Goal: Transaction & Acquisition: Book appointment/travel/reservation

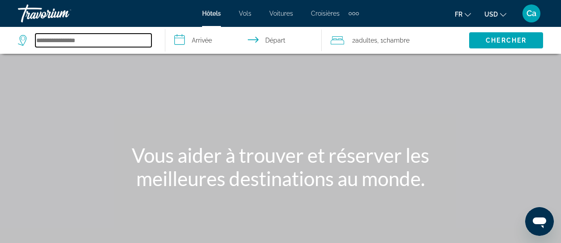
click at [74, 43] on input "Search hotel destination" at bounding box center [93, 40] width 116 height 13
type input "*"
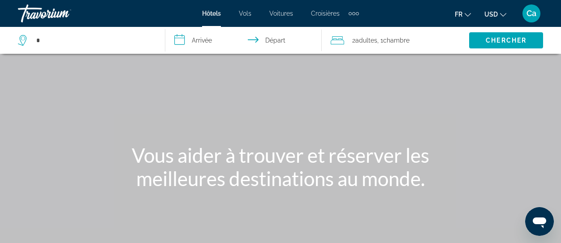
click at [225, 204] on div "Main content" at bounding box center [280, 134] width 561 height 269
click at [224, 181] on h1 "Vous aider à trouver et réserver les meilleures destinations au monde." at bounding box center [280, 166] width 336 height 47
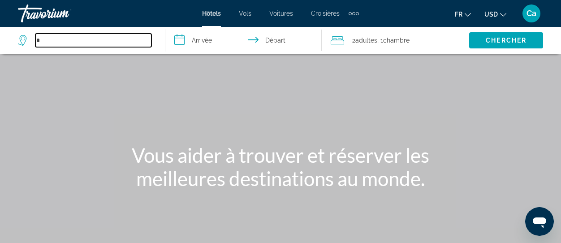
click at [56, 44] on input "*" at bounding box center [93, 40] width 116 height 13
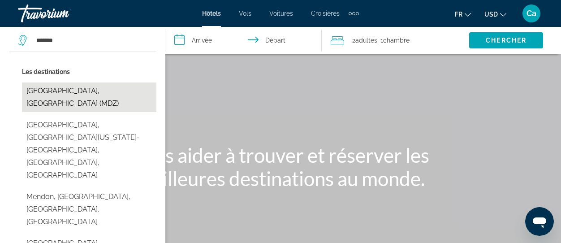
click at [83, 87] on button "[GEOGRAPHIC_DATA], [GEOGRAPHIC_DATA] (MDZ)" at bounding box center [89, 97] width 134 height 30
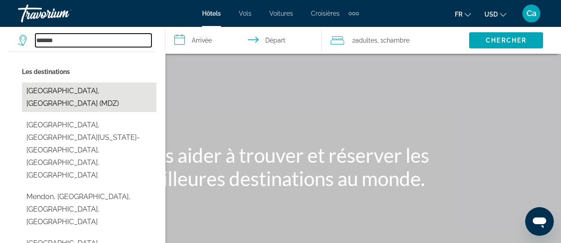
type input "**********"
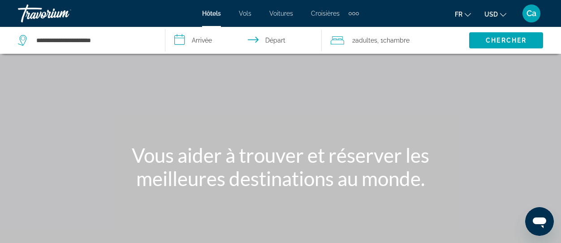
click at [196, 40] on input "**********" at bounding box center [245, 42] width 160 height 30
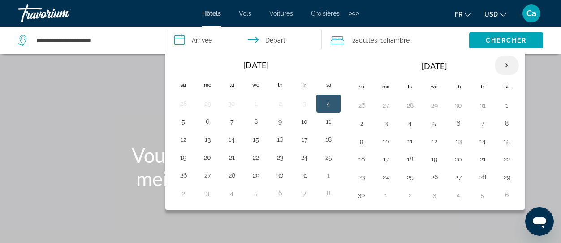
click at [506, 66] on th "Next month" at bounding box center [507, 66] width 24 height 20
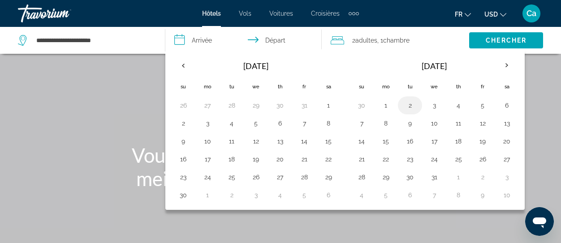
click at [409, 104] on button "2" at bounding box center [410, 105] width 14 height 13
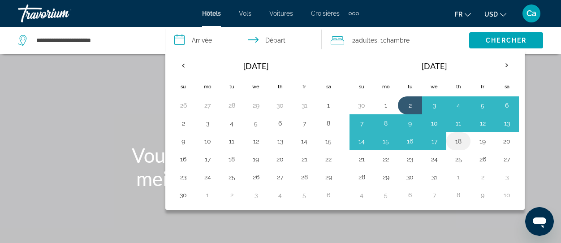
click at [461, 137] on button "18" at bounding box center [458, 141] width 14 height 13
type input "**********"
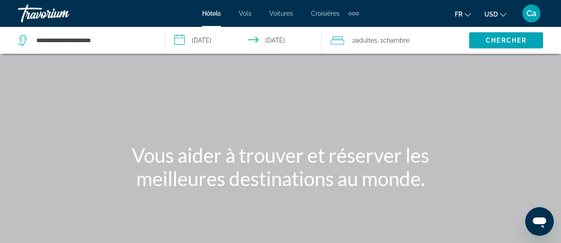
click at [364, 39] on span "Adultes" at bounding box center [366, 40] width 22 height 7
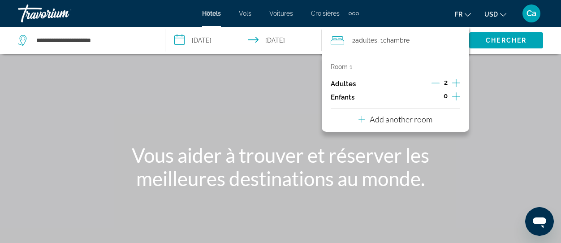
click at [435, 83] on icon "Decrement adults" at bounding box center [436, 83] width 8 height 0
click at [456, 80] on icon "Increment adults" at bounding box center [456, 83] width 8 height 11
click at [456, 94] on icon "Increment children" at bounding box center [456, 96] width 8 height 8
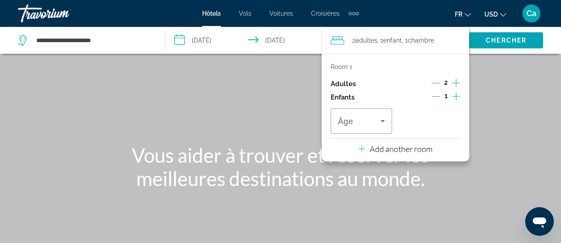
click at [456, 94] on icon "Increment children" at bounding box center [456, 96] width 8 height 8
click at [381, 120] on icon "Travelers: 2 adults, 2 children" at bounding box center [382, 121] width 11 height 11
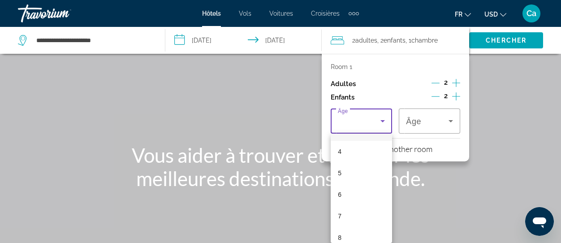
scroll to position [134, 0]
click at [343, 187] on mat-option "8" at bounding box center [361, 186] width 61 height 22
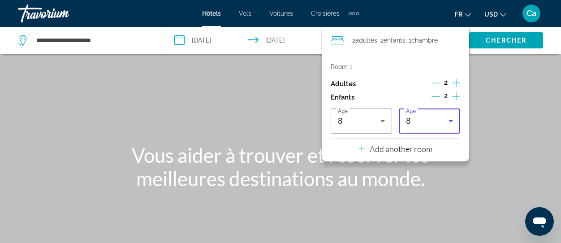
click at [452, 116] on icon "Travelers: 2 adults, 2 children" at bounding box center [450, 121] width 11 height 11
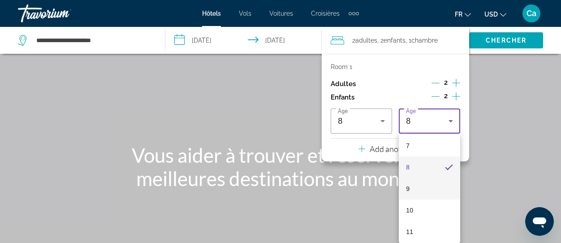
scroll to position [177, 0]
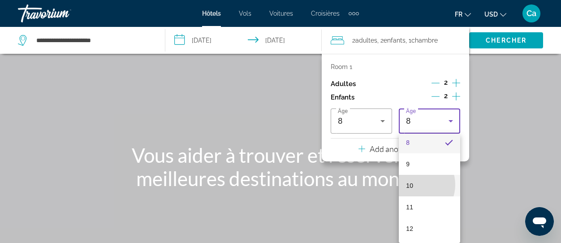
click at [414, 184] on mat-option "10" at bounding box center [429, 186] width 61 height 22
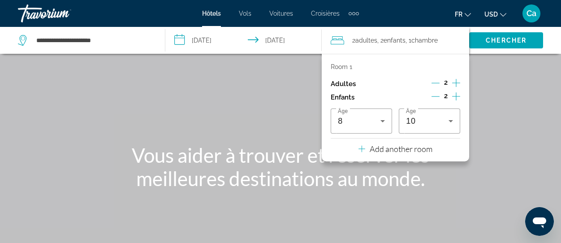
click at [493, 122] on div "Main content" at bounding box center [280, 134] width 561 height 269
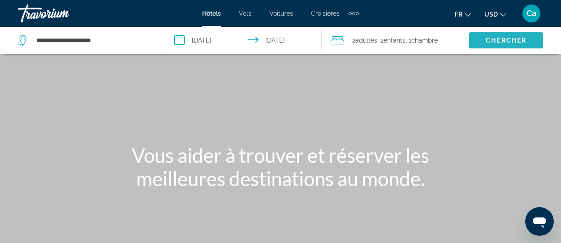
click at [502, 37] on span "Chercher" at bounding box center [506, 40] width 41 height 7
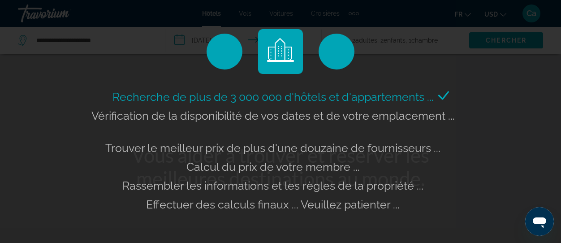
click at [498, 86] on div "Recherche de plus de 3 000 000 d'hôtels et d'appartements ... Vérification de l…" at bounding box center [280, 121] width 561 height 243
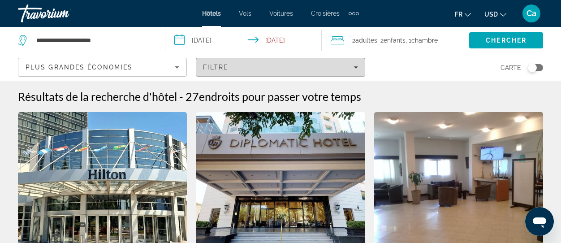
click at [357, 65] on div "Filtre" at bounding box center [280, 67] width 155 height 7
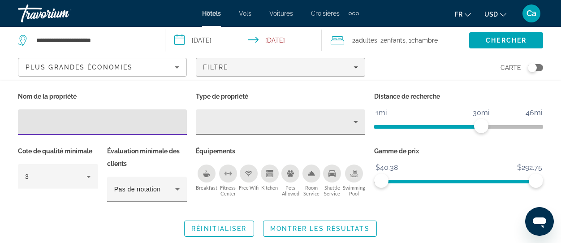
scroll to position [45, 0]
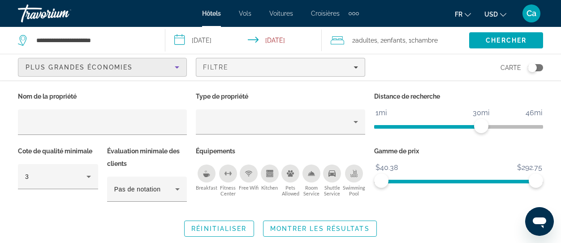
click at [176, 67] on icon "Sort by" at bounding box center [177, 67] width 4 height 2
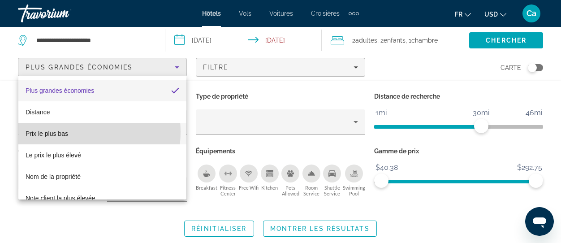
click at [67, 132] on span "Prix le plus bas" at bounding box center [47, 133] width 43 height 7
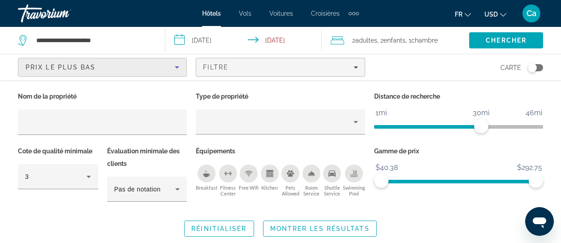
click at [434, 68] on div "Carte" at bounding box center [458, 67] width 169 height 26
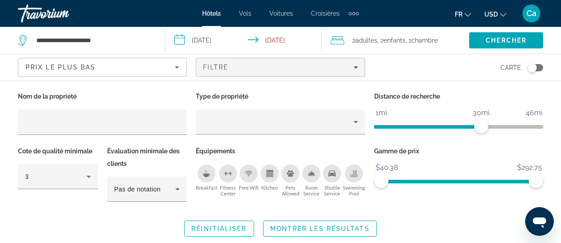
click at [483, 217] on div "Nom de la propriété Type de propriété Distance de recherche 1mi 46mi 30mi Cote …" at bounding box center [280, 163] width 561 height 147
click at [501, 35] on span "Search" at bounding box center [506, 41] width 74 height 22
click at [206, 228] on span "Réinitialiser" at bounding box center [218, 228] width 55 height 7
click at [505, 40] on span "Chercher" at bounding box center [506, 40] width 41 height 7
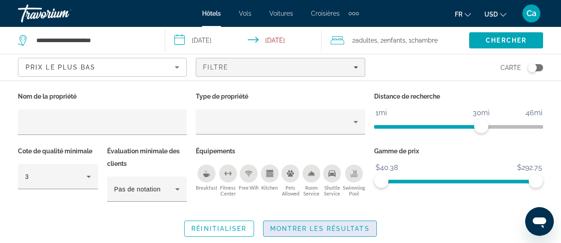
click at [337, 226] on span "Montrer les résultats" at bounding box center [319, 228] width 99 height 7
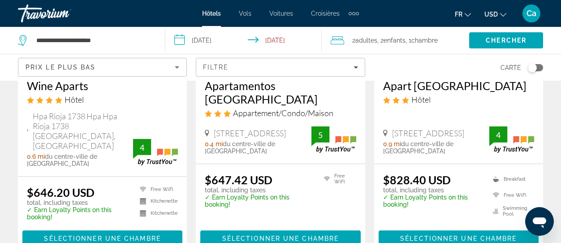
scroll to position [224, 0]
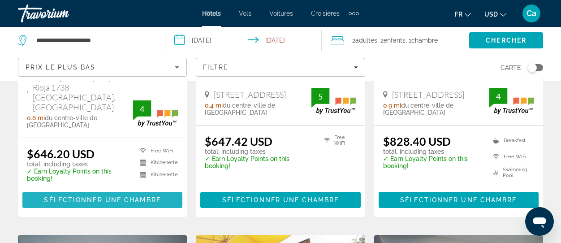
click at [78, 196] on span "Sélectionner une chambre" at bounding box center [102, 199] width 117 height 7
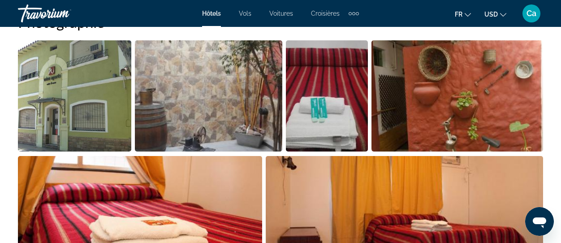
scroll to position [583, 0]
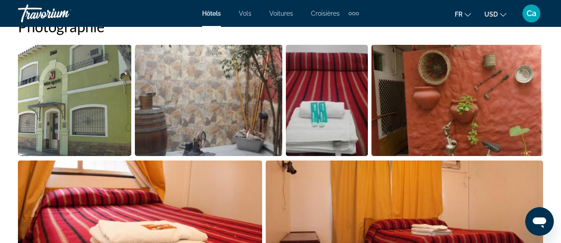
click at [253, 124] on img "Open full-screen image slider" at bounding box center [208, 100] width 147 height 111
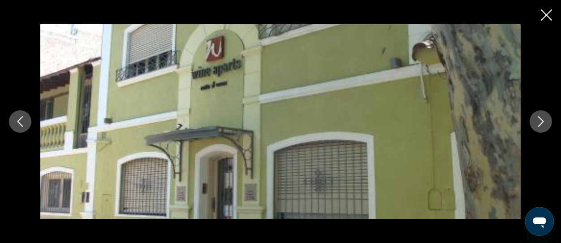
click at [540, 121] on icon "Next image" at bounding box center [541, 121] width 11 height 11
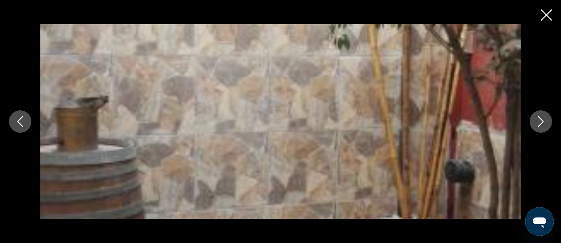
click at [540, 121] on icon "Next image" at bounding box center [541, 121] width 11 height 11
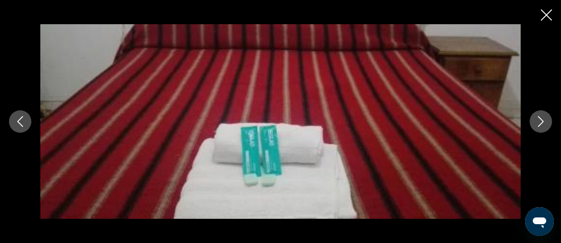
click at [540, 121] on icon "Next image" at bounding box center [541, 121] width 11 height 11
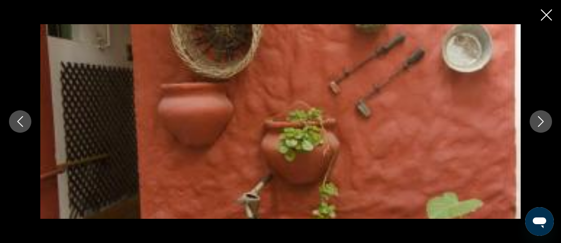
click at [540, 121] on icon "Next image" at bounding box center [541, 121] width 11 height 11
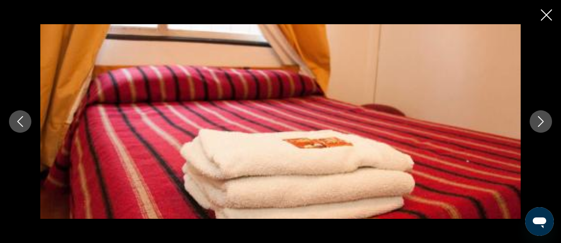
click at [540, 121] on icon "Next image" at bounding box center [541, 121] width 11 height 11
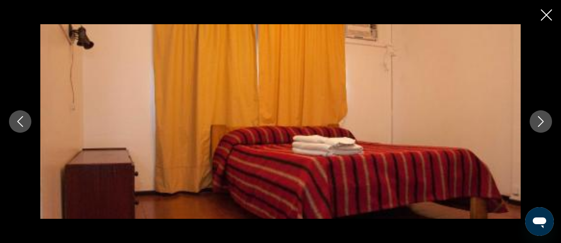
click at [540, 121] on icon "Next image" at bounding box center [541, 121] width 11 height 11
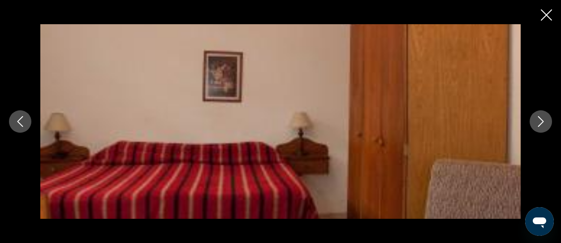
click at [540, 121] on icon "Next image" at bounding box center [541, 121] width 11 height 11
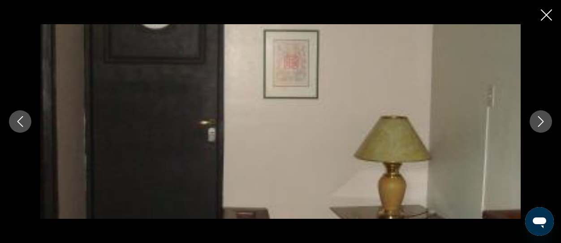
click at [540, 121] on icon "Next image" at bounding box center [541, 121] width 11 height 11
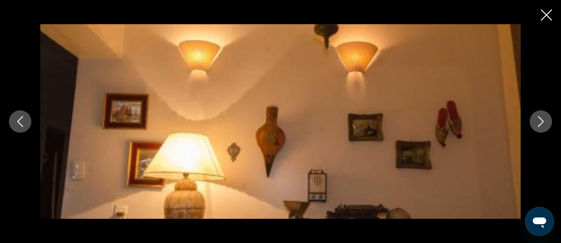
click at [540, 121] on icon "Next image" at bounding box center [541, 121] width 11 height 11
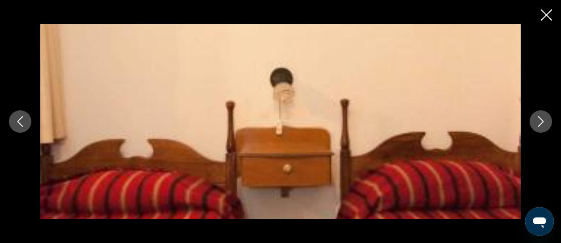
click at [540, 121] on icon "Next image" at bounding box center [541, 121] width 11 height 11
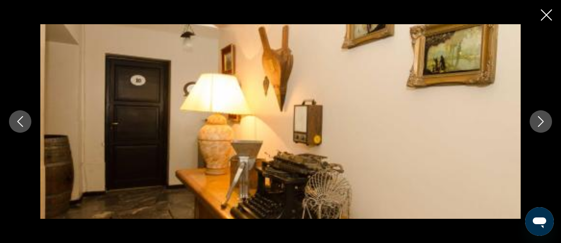
click at [540, 120] on icon "Next image" at bounding box center [541, 121] width 11 height 11
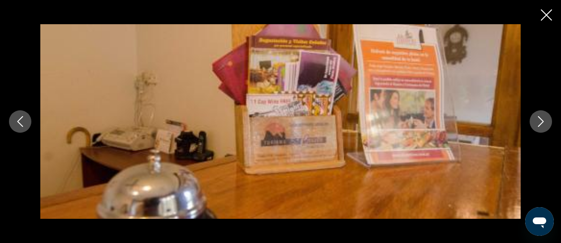
click at [540, 121] on icon "Next image" at bounding box center [541, 121] width 11 height 11
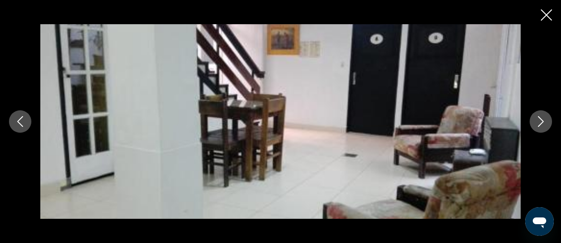
click at [540, 121] on icon "Next image" at bounding box center [541, 121] width 11 height 11
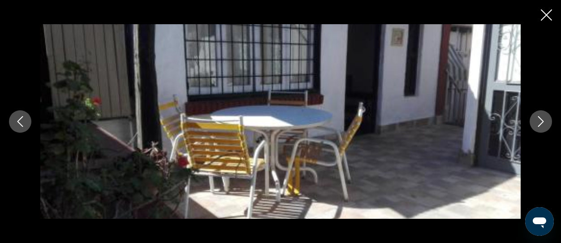
click at [540, 121] on icon "Next image" at bounding box center [541, 121] width 11 height 11
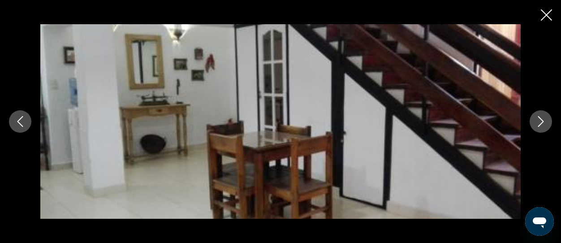
click at [540, 121] on icon "Next image" at bounding box center [541, 121] width 11 height 11
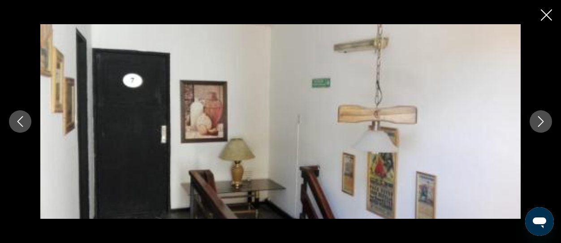
click at [540, 121] on icon "Next image" at bounding box center [541, 121] width 11 height 11
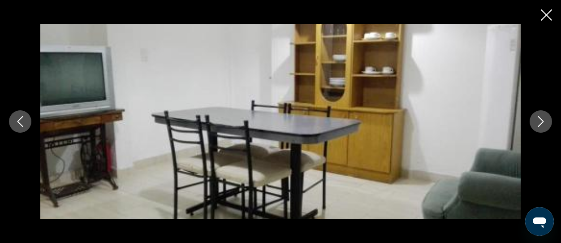
click at [540, 121] on icon "Next image" at bounding box center [541, 121] width 11 height 11
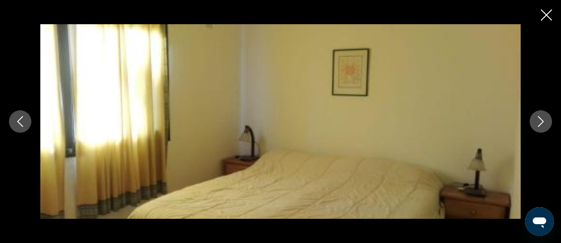
click at [546, 18] on icon "Close slideshow" at bounding box center [546, 14] width 11 height 11
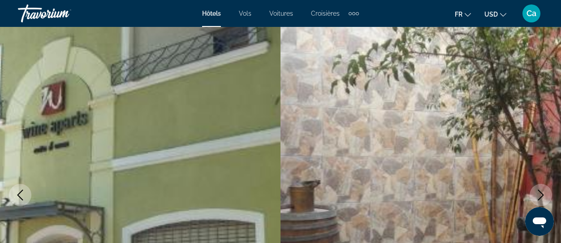
scroll to position [0, 0]
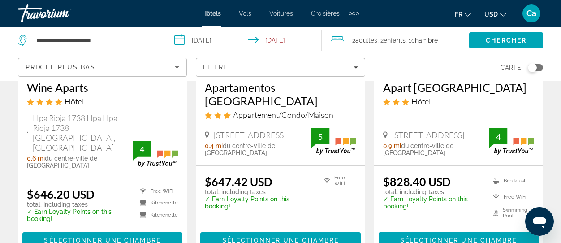
scroll to position [224, 0]
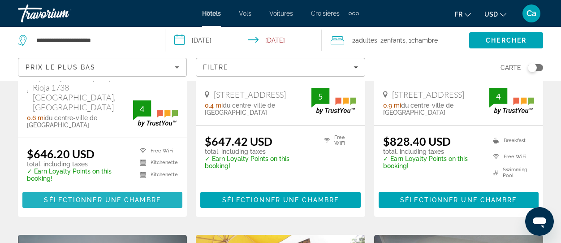
click at [102, 196] on span "Sélectionner une chambre" at bounding box center [102, 199] width 117 height 7
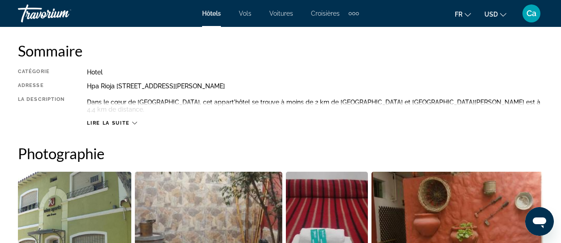
scroll to position [448, 0]
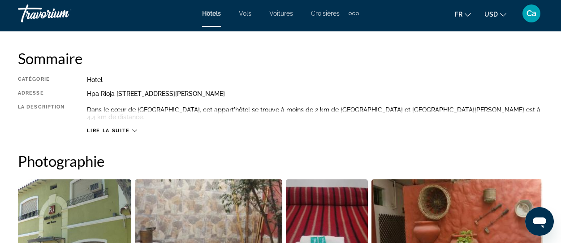
click at [134, 129] on icon "Main content" at bounding box center [134, 130] width 5 height 5
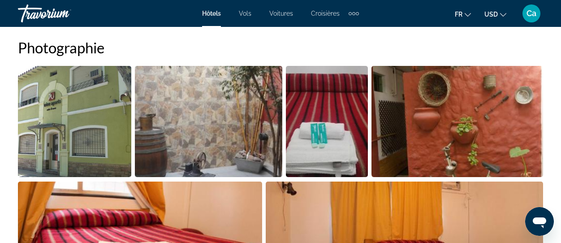
scroll to position [583, 0]
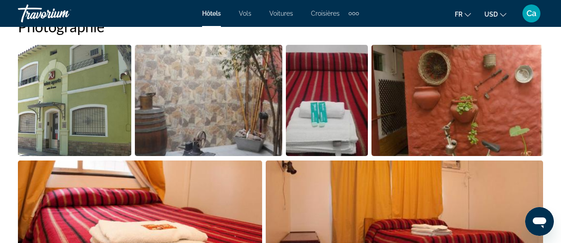
click at [203, 90] on img "Open full-screen image slider" at bounding box center [208, 100] width 147 height 111
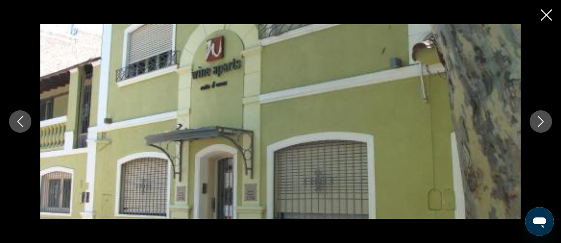
click at [544, 116] on icon "Next image" at bounding box center [541, 121] width 11 height 11
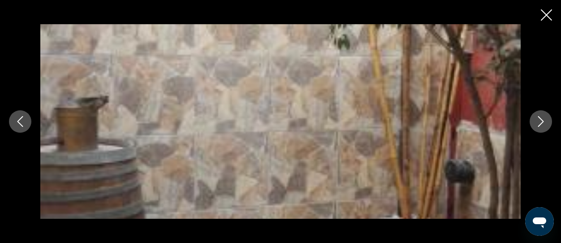
scroll to position [493, 0]
click at [547, 10] on icon "Close slideshow" at bounding box center [546, 14] width 11 height 11
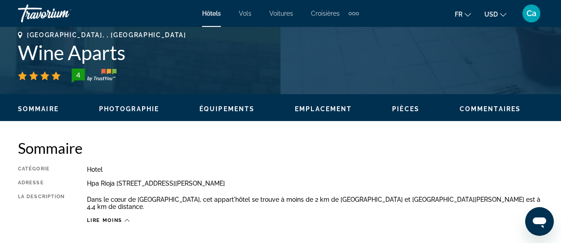
scroll to position [134, 0]
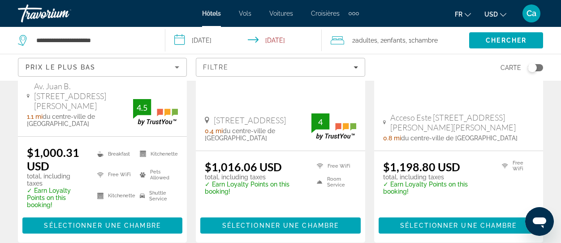
scroll to position [941, 0]
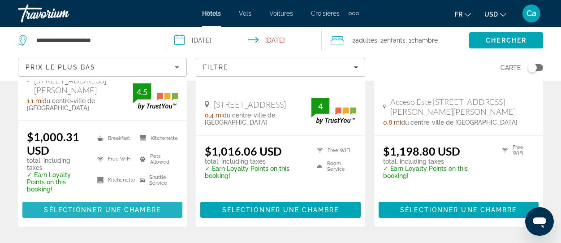
click at [113, 206] on span "Sélectionner une chambre" at bounding box center [102, 209] width 117 height 7
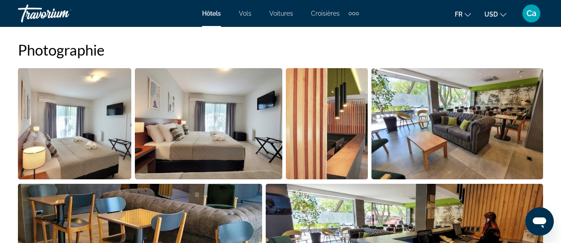
scroll to position [583, 0]
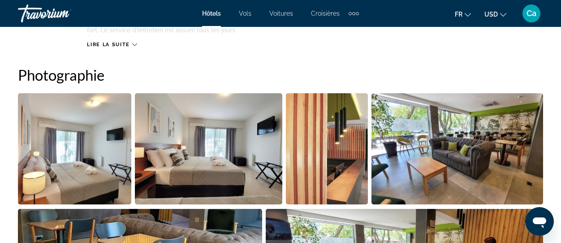
click at [211, 144] on img "Open full-screen image slider" at bounding box center [208, 148] width 147 height 111
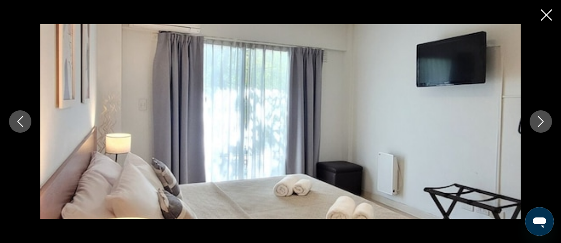
click at [541, 120] on icon "Next image" at bounding box center [541, 121] width 11 height 11
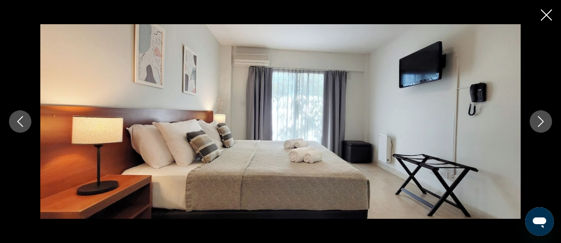
click at [541, 120] on icon "Next image" at bounding box center [541, 121] width 11 height 11
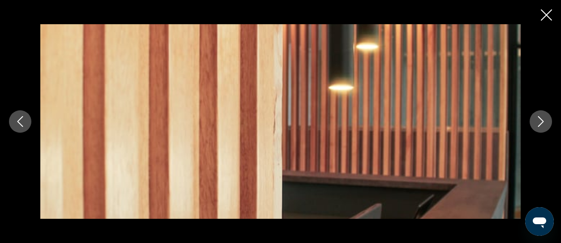
click at [541, 120] on icon "Next image" at bounding box center [541, 121] width 11 height 11
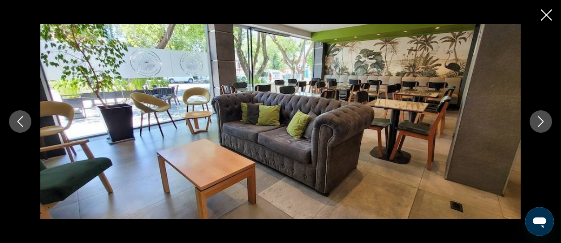
click at [273, 108] on img "Main content" at bounding box center [280, 121] width 480 height 195
click at [545, 12] on icon "Close slideshow" at bounding box center [546, 14] width 11 height 11
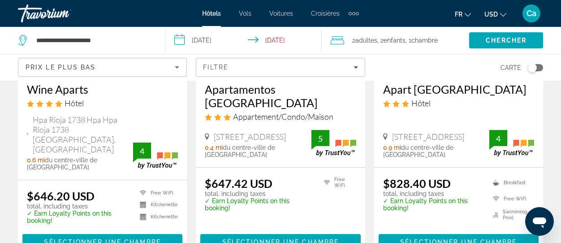
scroll to position [179, 0]
